Goal: Task Accomplishment & Management: Use online tool/utility

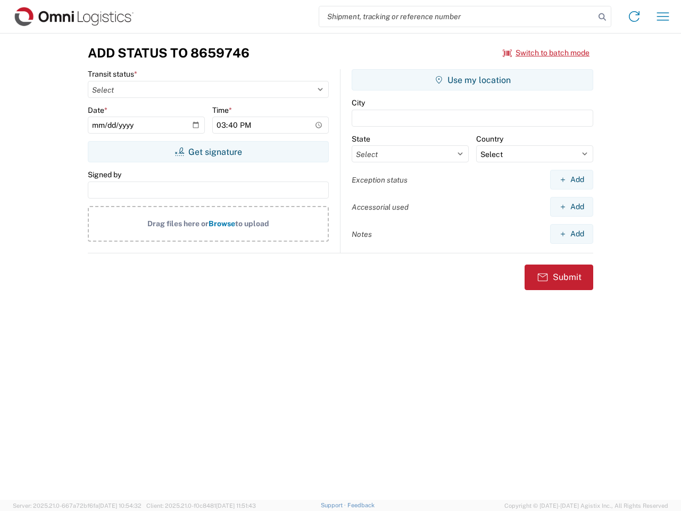
click at [457, 16] on input "search" at bounding box center [457, 16] width 276 height 20
click at [602, 17] on icon at bounding box center [602, 17] width 15 height 15
click at [634, 16] on icon at bounding box center [634, 16] width 17 height 17
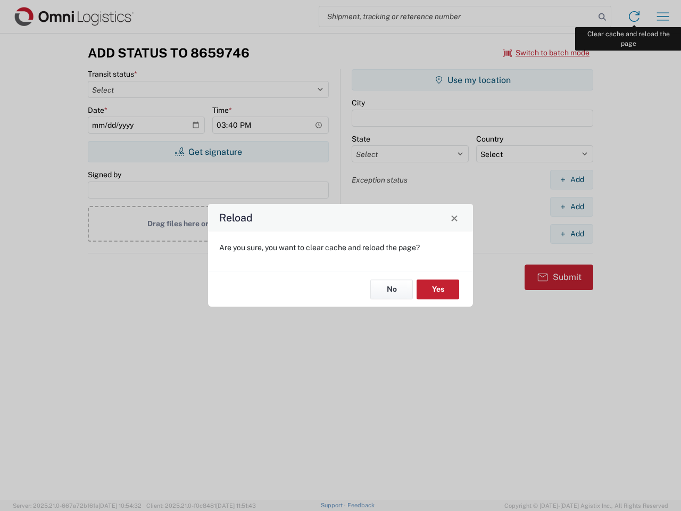
click at [663, 16] on div "Reload Are you sure, you want to clear cache and reload the page? No Yes" at bounding box center [340, 255] width 681 height 511
click at [546, 53] on div "Reload Are you sure, you want to clear cache and reload the page? No Yes" at bounding box center [340, 255] width 681 height 511
click at [208, 152] on div "Reload Are you sure, you want to clear cache and reload the page? No Yes" at bounding box center [340, 255] width 681 height 511
click at [472, 80] on div "Reload Are you sure, you want to clear cache and reload the page? No Yes" at bounding box center [340, 255] width 681 height 511
click at [571, 179] on div "Reload Are you sure, you want to clear cache and reload the page? No Yes" at bounding box center [340, 255] width 681 height 511
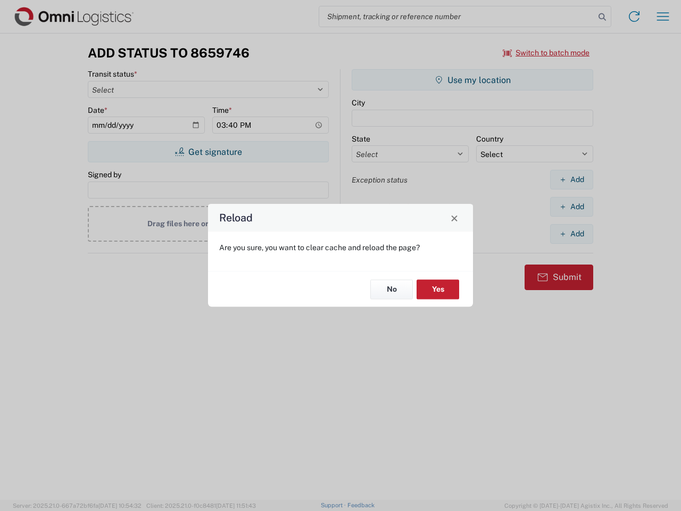
click at [571, 206] on div "Reload Are you sure, you want to clear cache and reload the page? No Yes" at bounding box center [340, 255] width 681 height 511
click at [571, 234] on div "Reload Are you sure, you want to clear cache and reload the page? No Yes" at bounding box center [340, 255] width 681 height 511
